Goal: Transaction & Acquisition: Purchase product/service

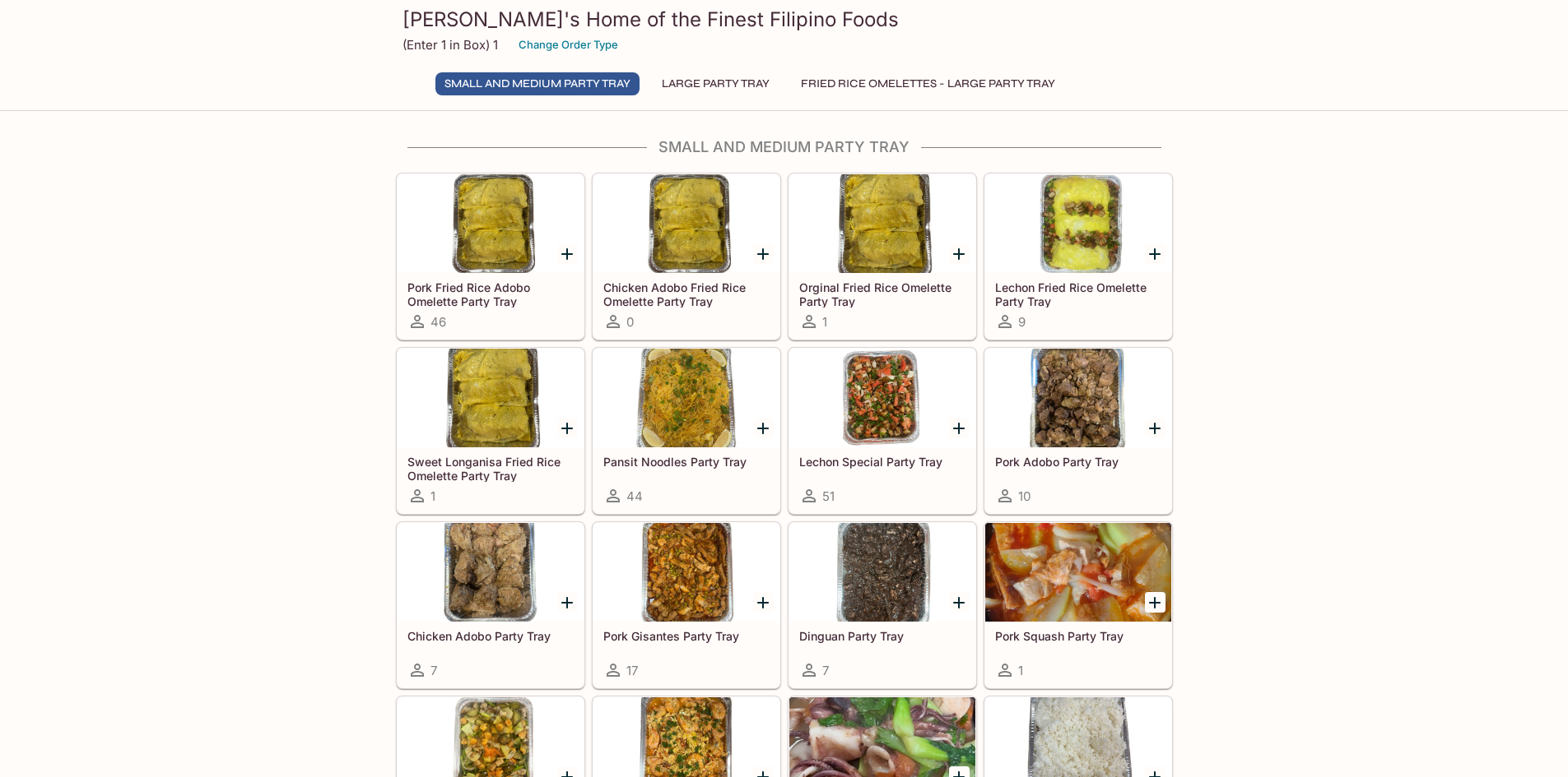
click at [716, 85] on button "Large Party Tray" at bounding box center [715, 84] width 126 height 23
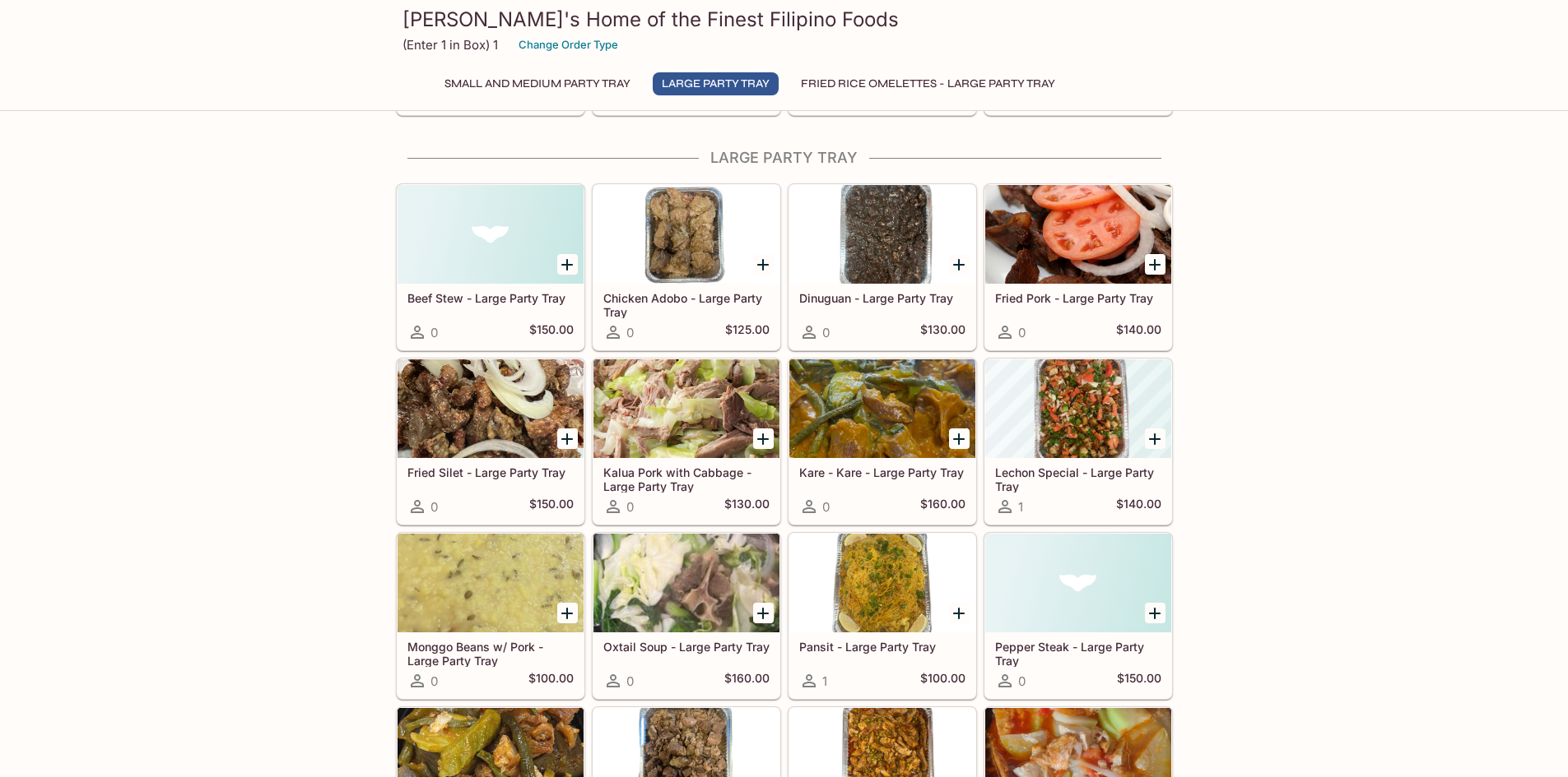
scroll to position [757, 0]
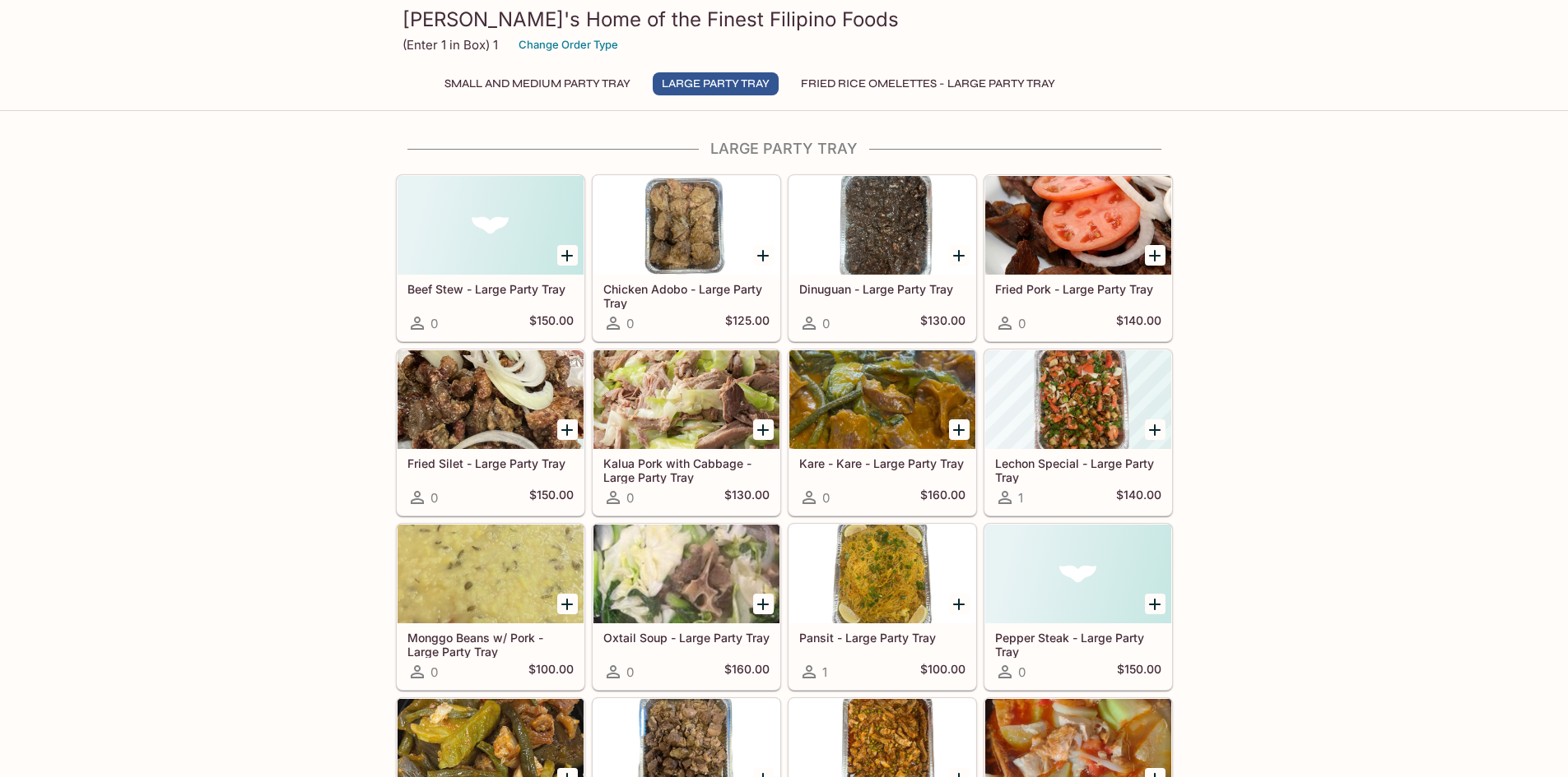
click at [825, 90] on button "Fried Rice Omelettes - Large Party Tray" at bounding box center [928, 84] width 273 height 23
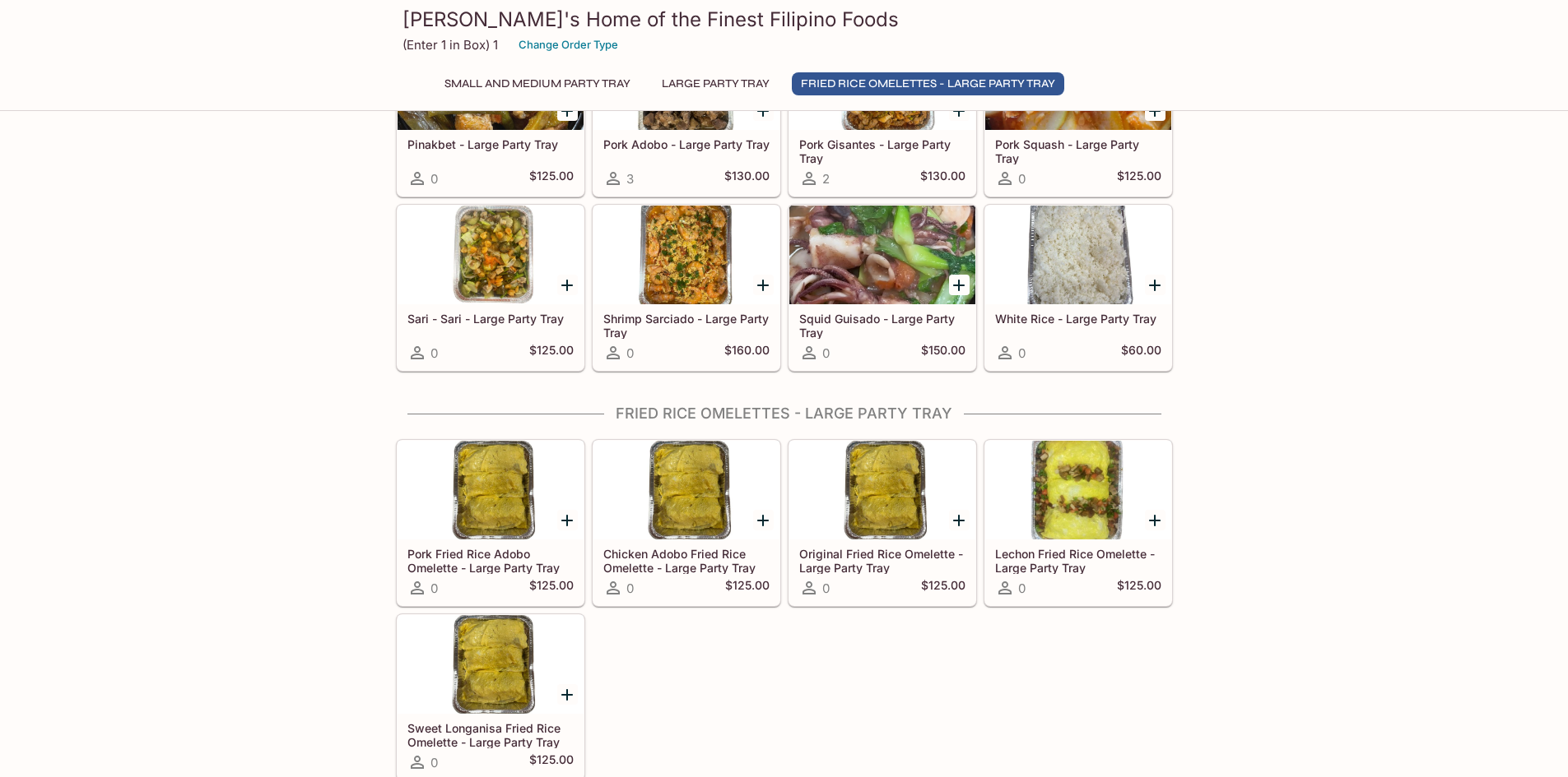
scroll to position [1429, 0]
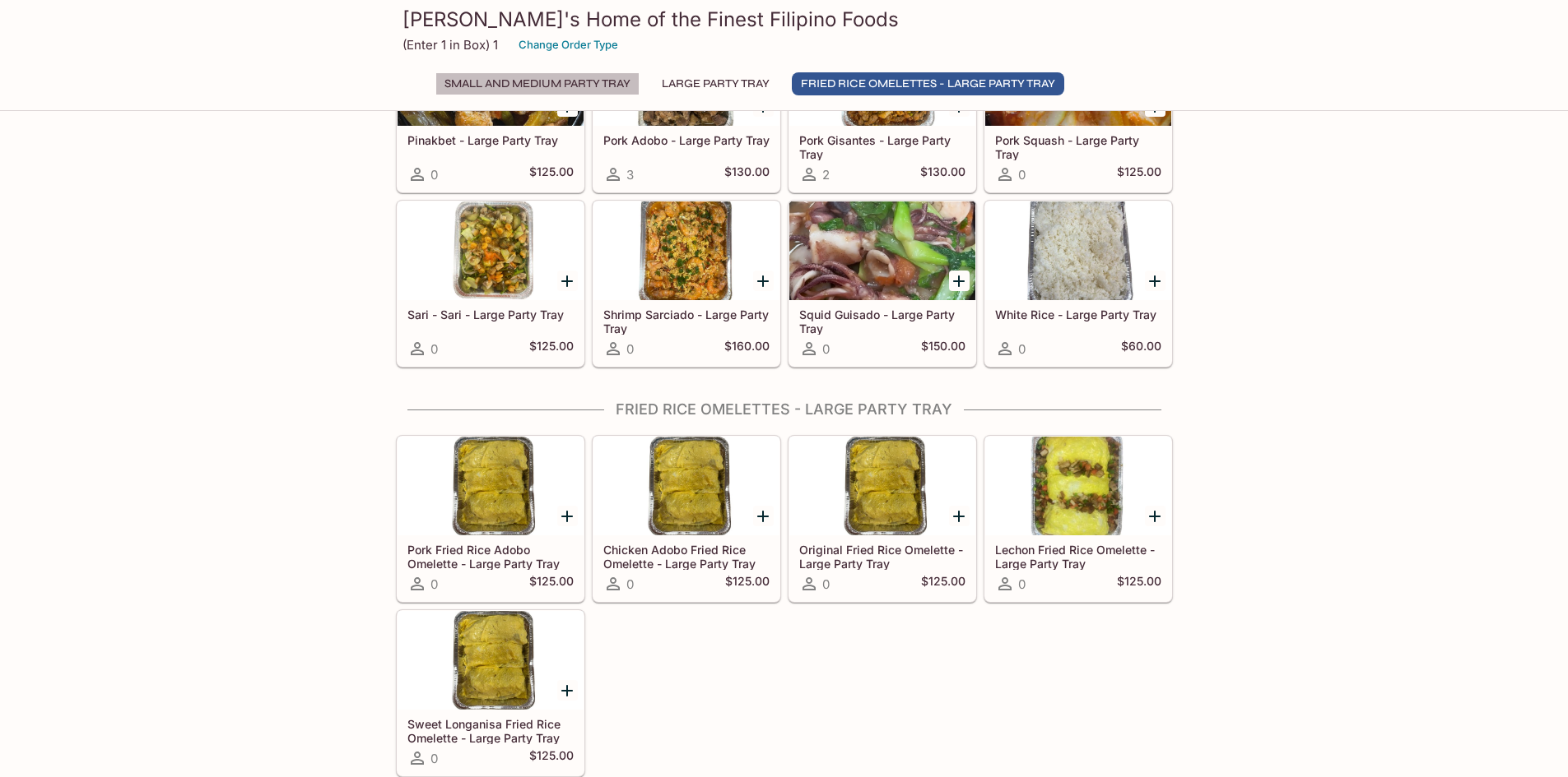
click at [586, 75] on button "Small and Medium Party Tray" at bounding box center [537, 84] width 204 height 23
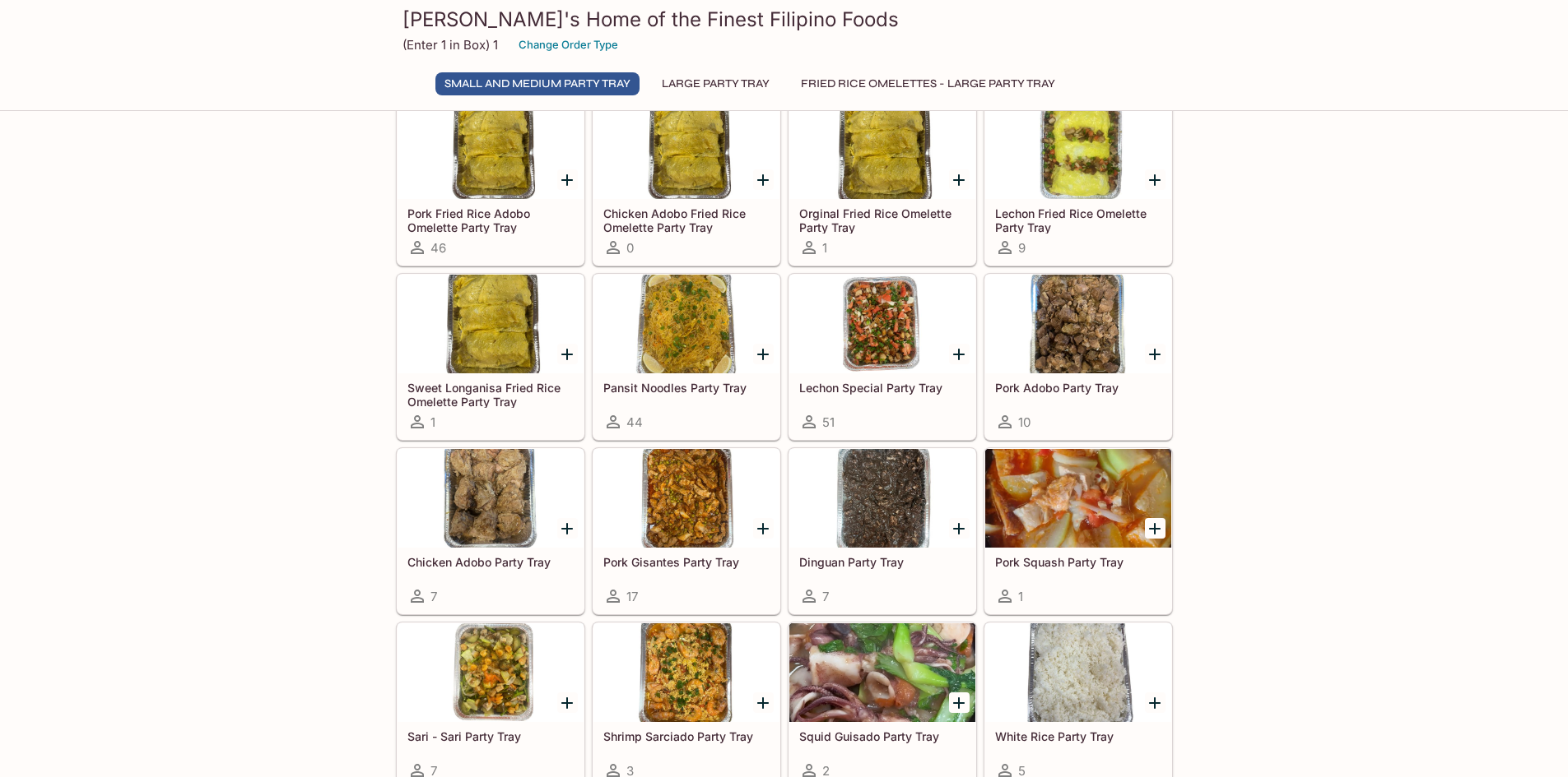
scroll to position [0, 0]
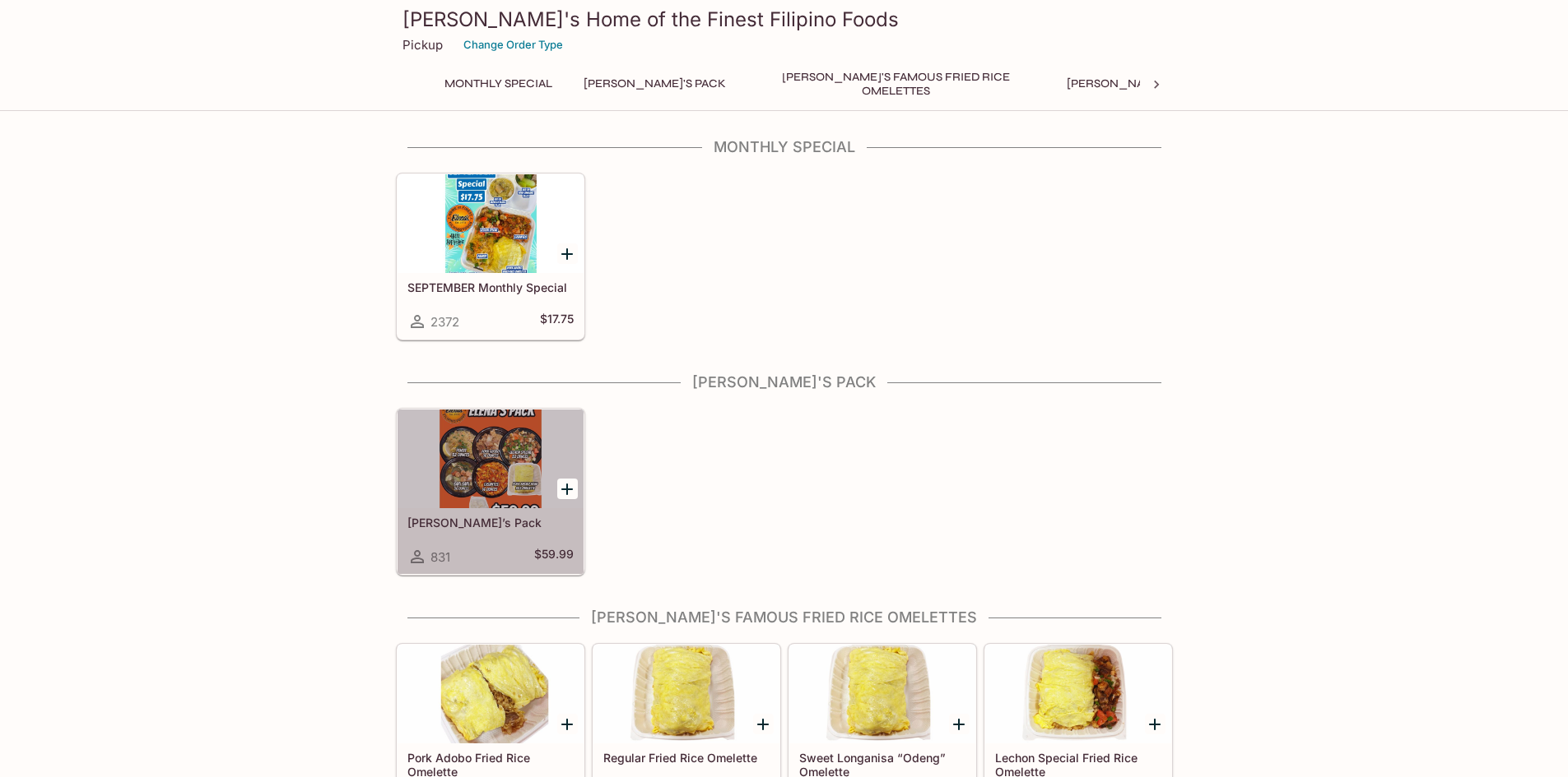
click at [471, 459] on div at bounding box center [490, 460] width 186 height 99
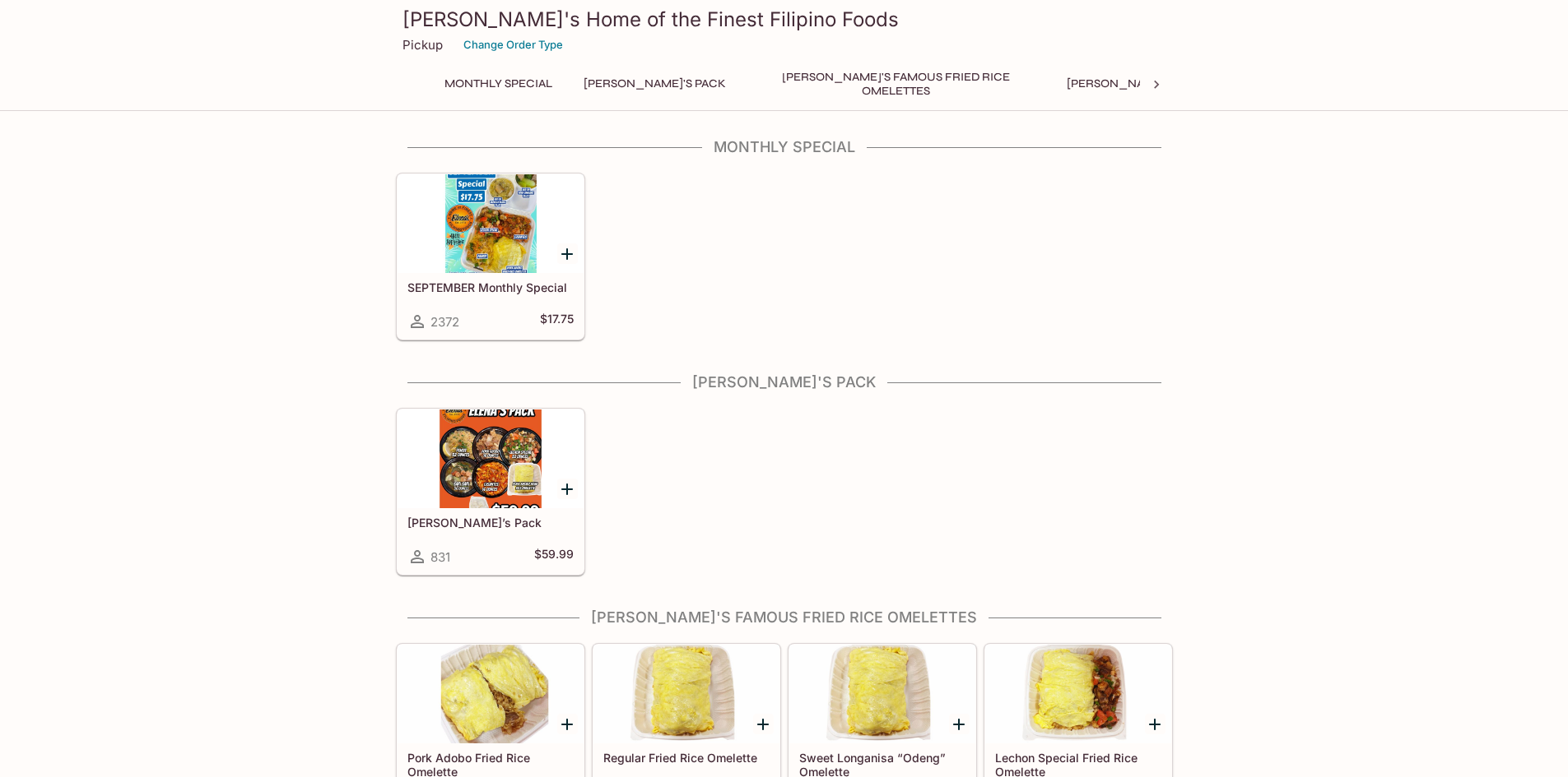
click at [1154, 83] on icon at bounding box center [1156, 84] width 16 height 16
click at [1154, 84] on icon at bounding box center [1156, 84] width 16 height 16
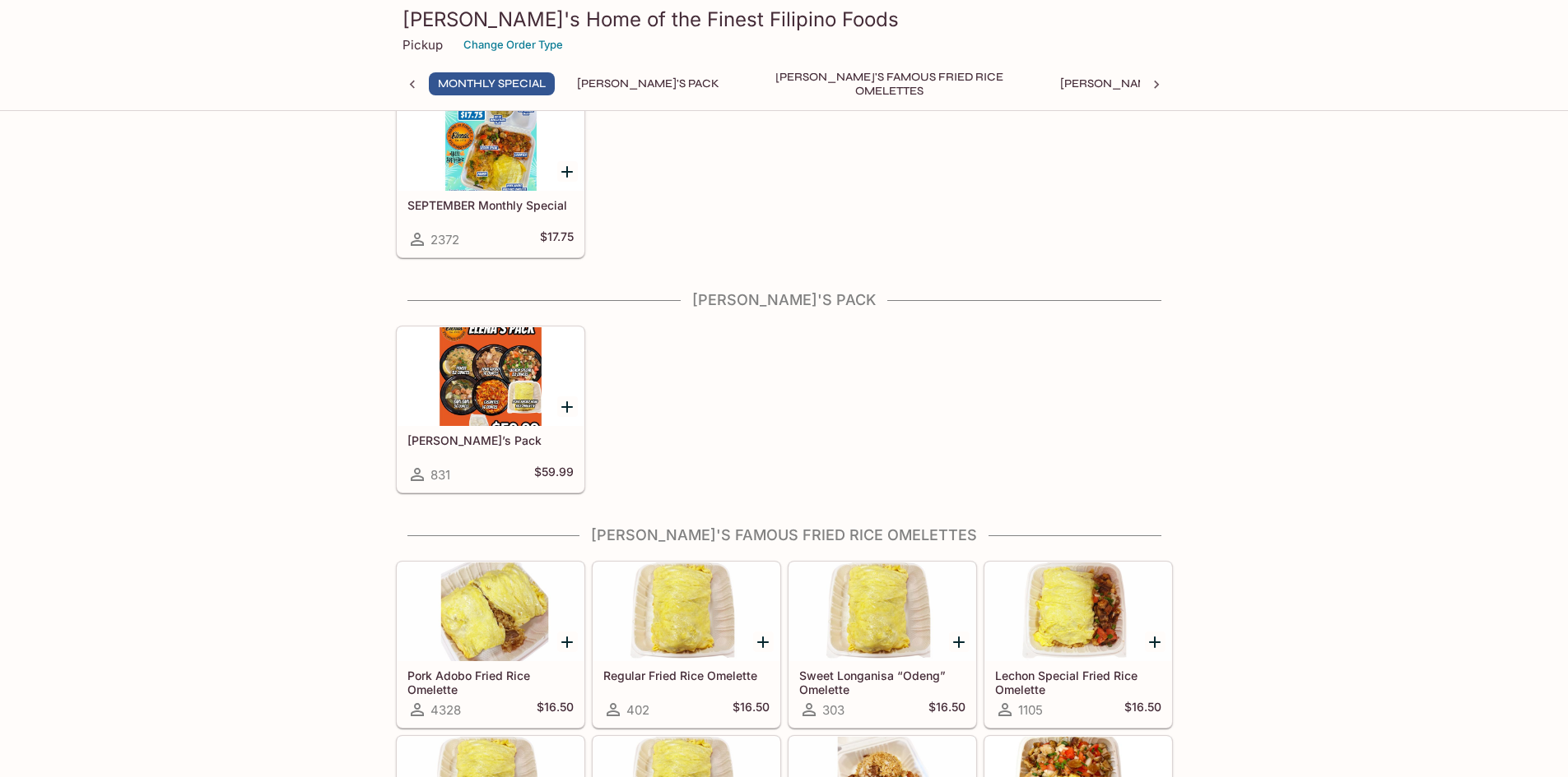
scroll to position [0, 0]
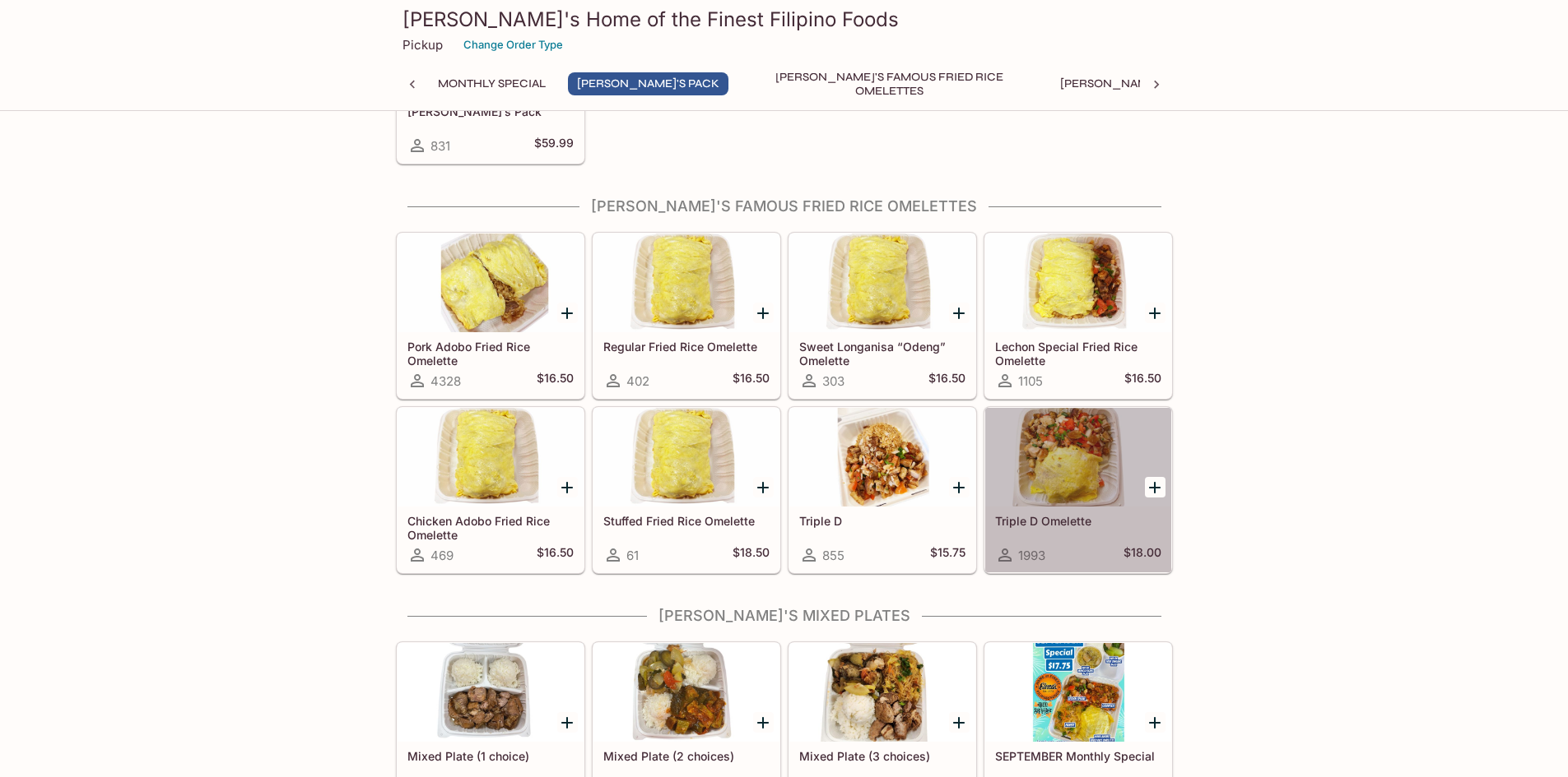
click at [1095, 482] on div at bounding box center [1078, 458] width 186 height 99
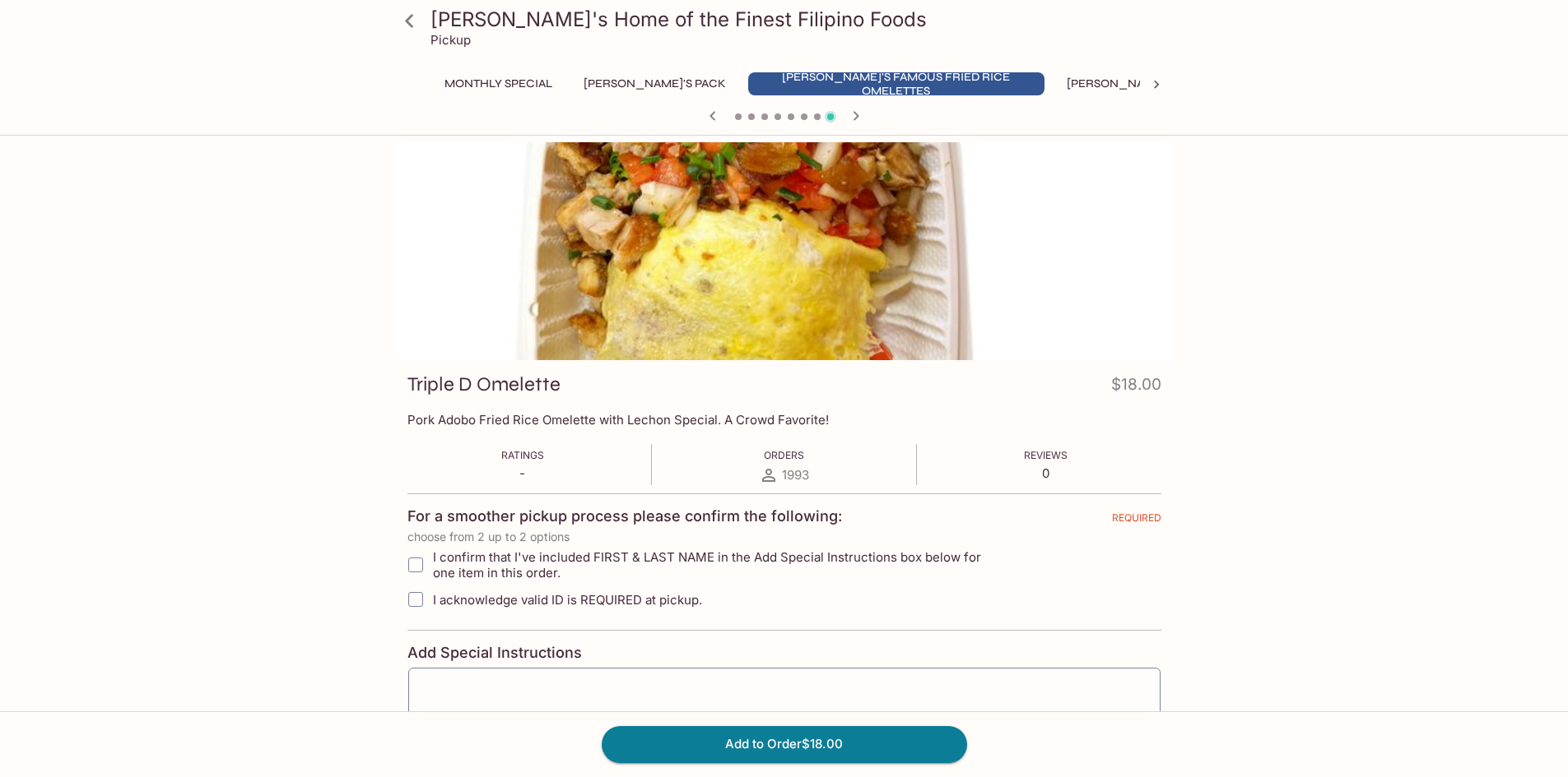
click at [475, 80] on button "Monthly Special" at bounding box center [498, 84] width 126 height 23
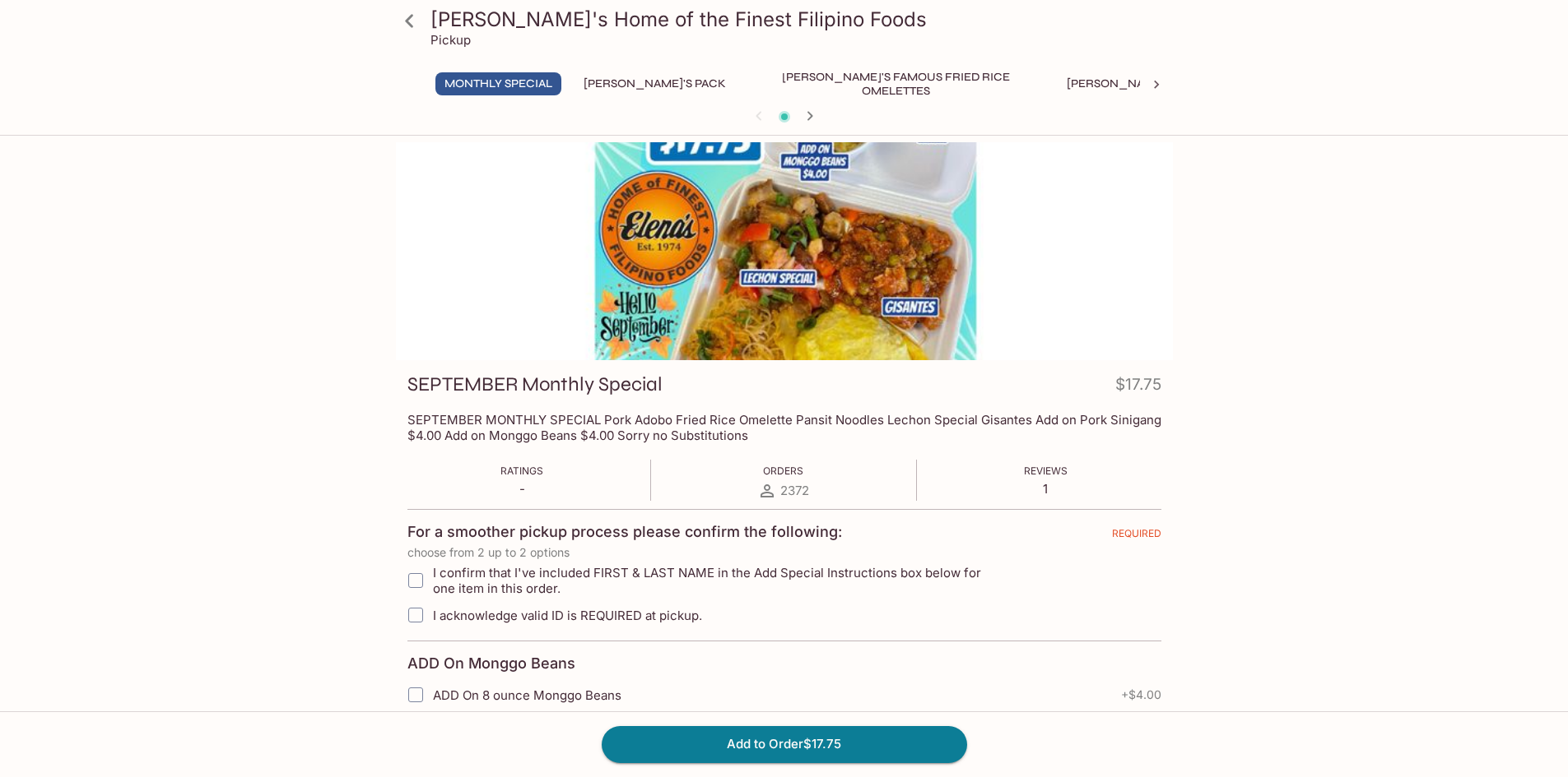
click at [406, 23] on icon at bounding box center [409, 21] width 29 height 29
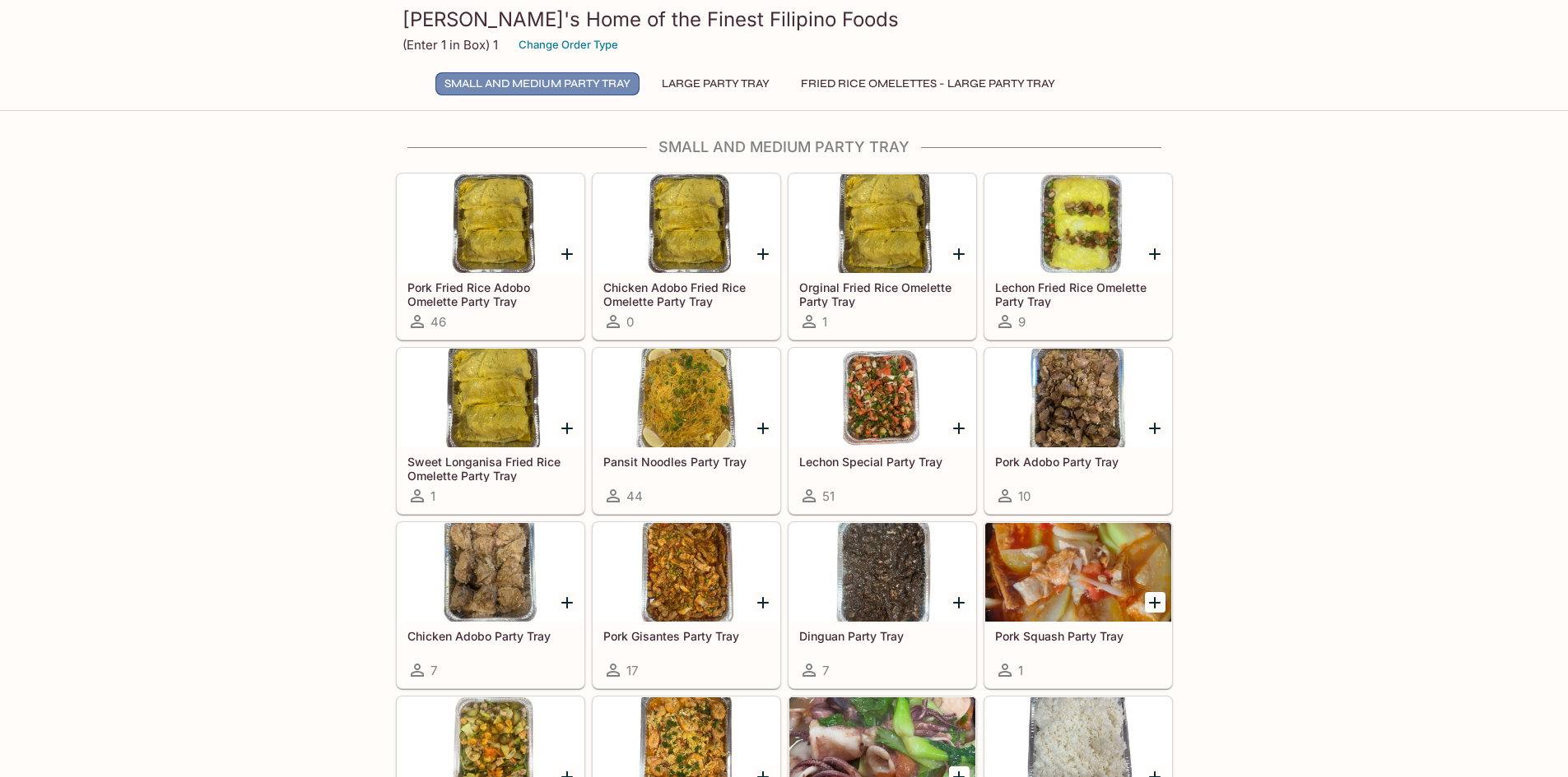
click at [559, 82] on button "Small and Medium Party Tray" at bounding box center [537, 84] width 204 height 23
click at [518, 257] on div at bounding box center [490, 224] width 186 height 99
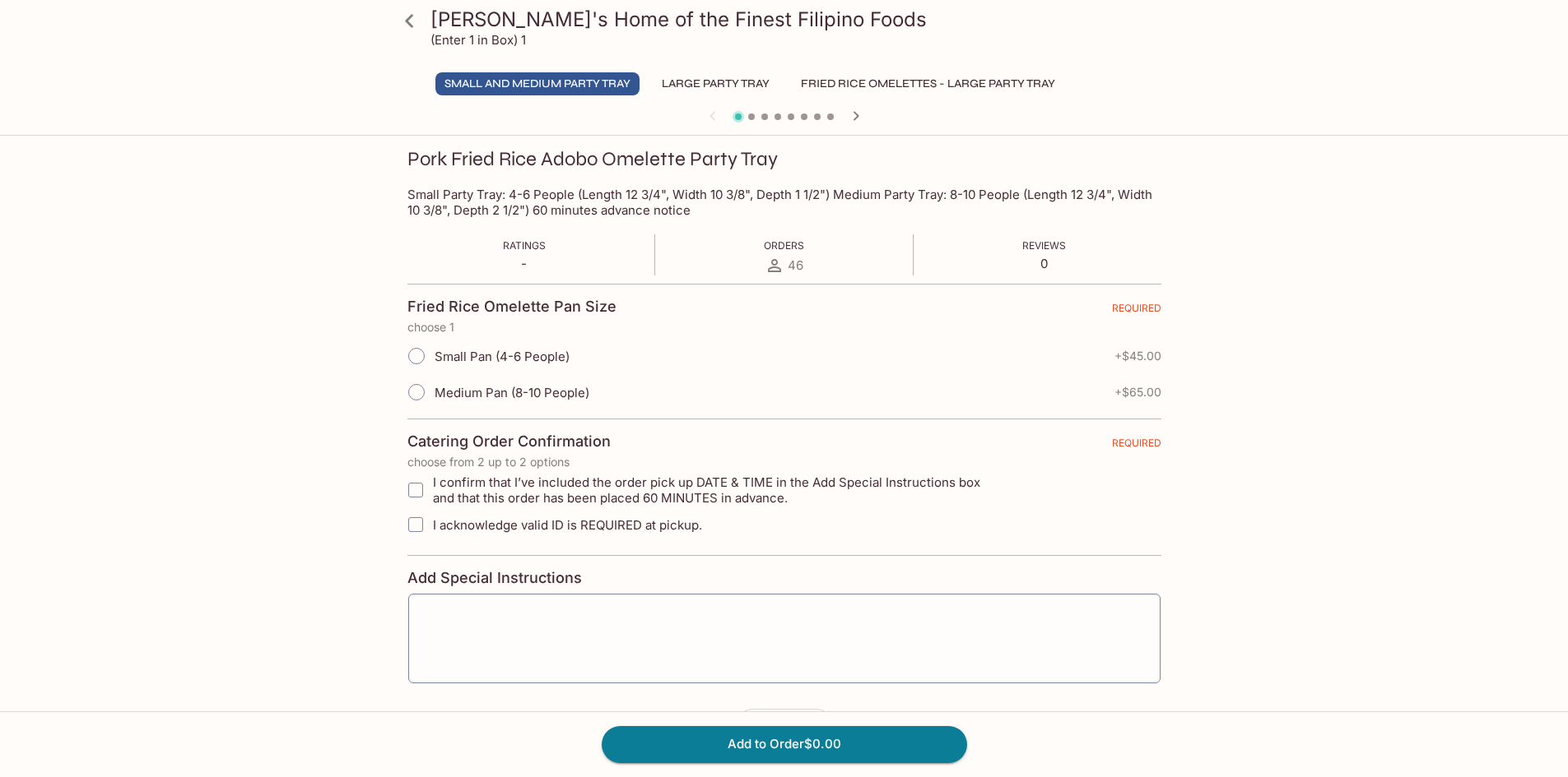
scroll to position [247, 0]
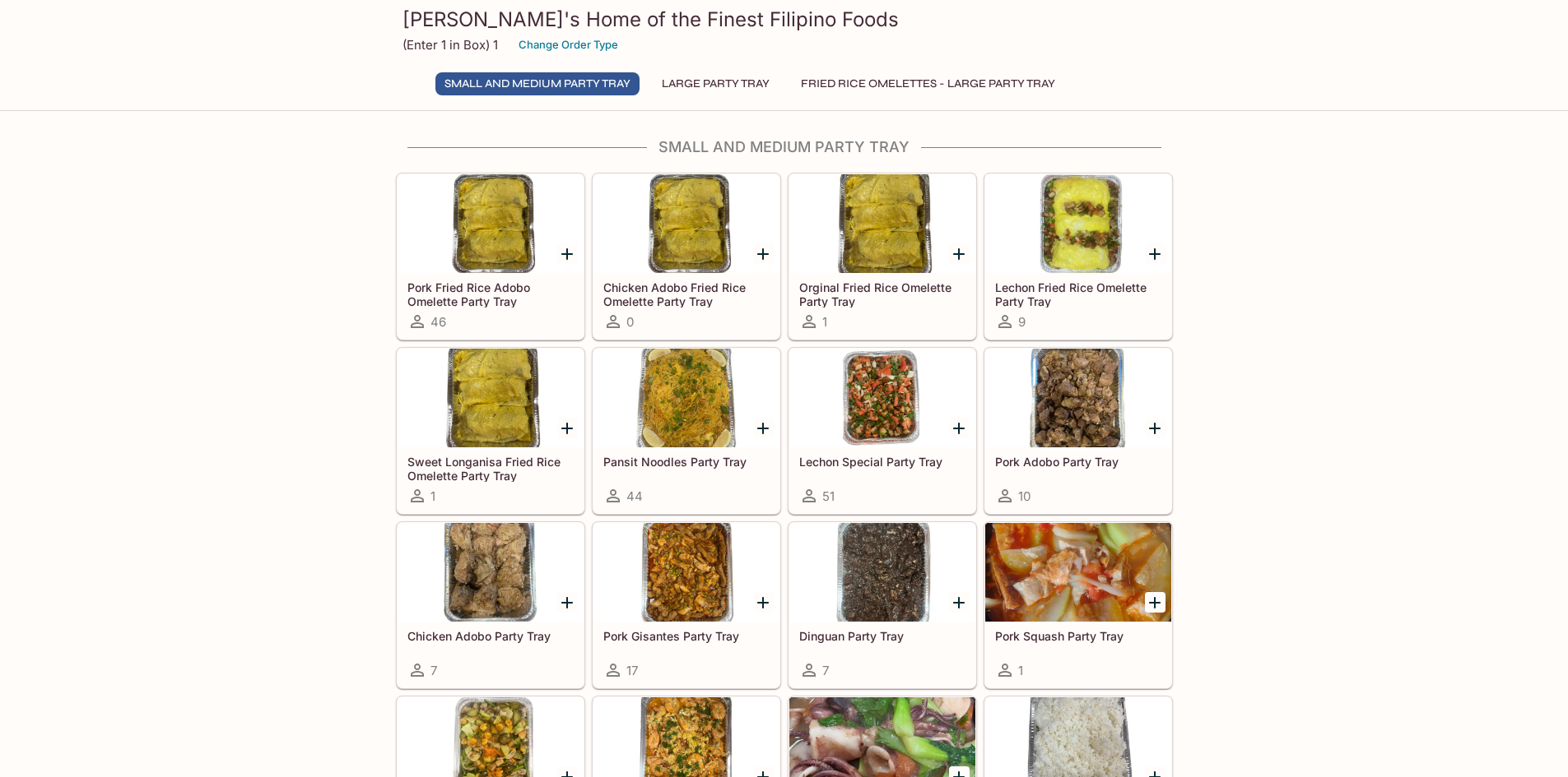
click at [887, 87] on button "Fried Rice Omelettes - Large Party Tray" at bounding box center [928, 84] width 273 height 23
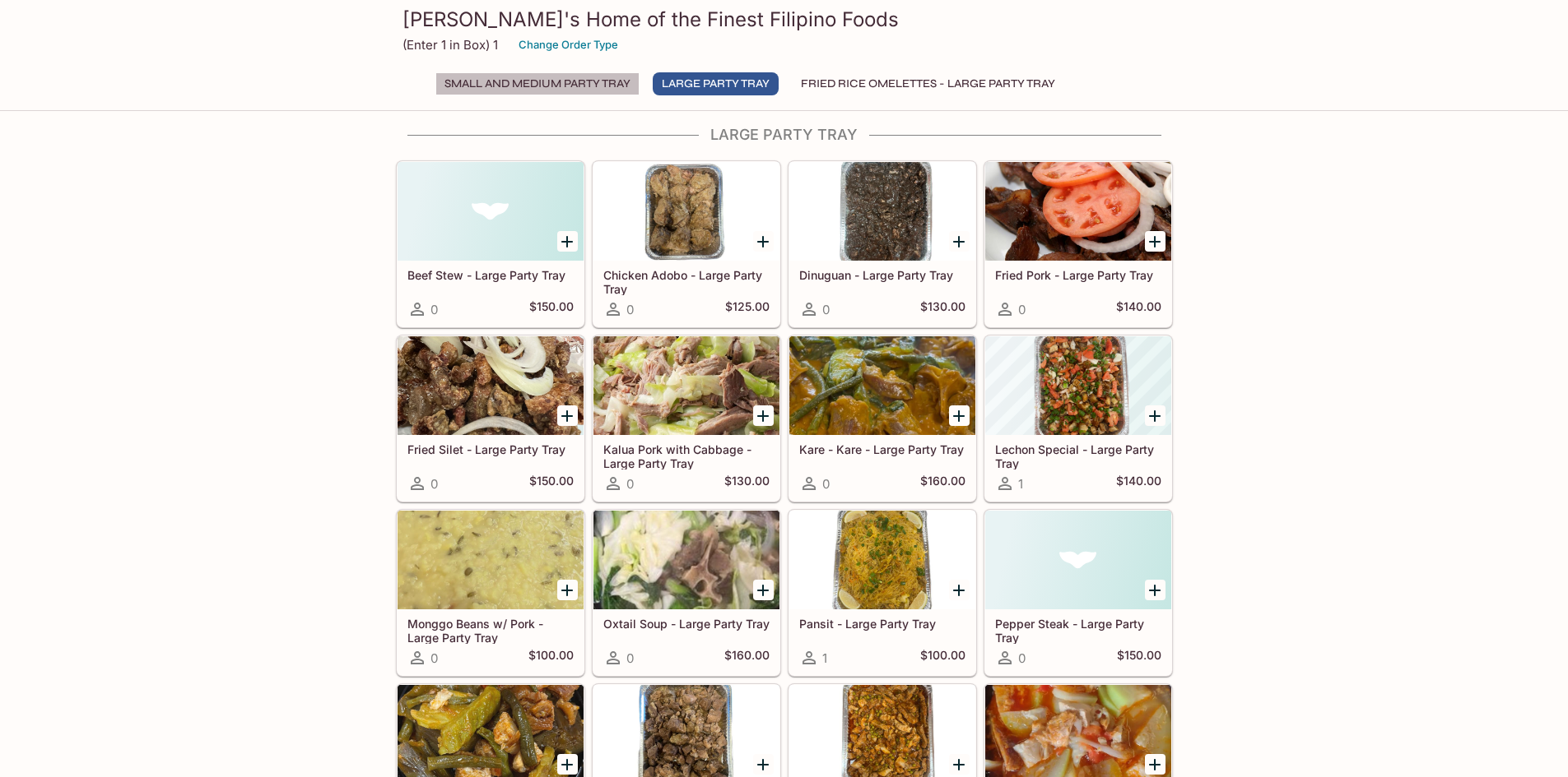
click at [495, 77] on button "Small and Medium Party Tray" at bounding box center [537, 84] width 204 height 23
